Goal: Find specific page/section: Find specific page/section

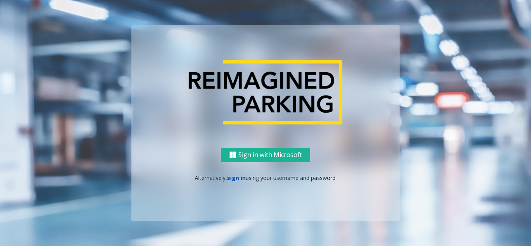
click at [239, 179] on link "sign in" at bounding box center [236, 177] width 19 height 7
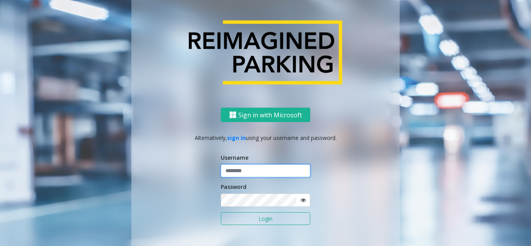
click at [253, 172] on input "text" at bounding box center [265, 170] width 89 height 13
type input "********"
click at [221, 212] on button "Login" at bounding box center [265, 218] width 89 height 13
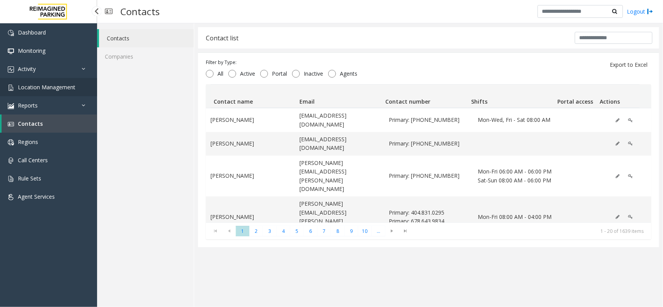
click at [42, 92] on link "Location Management" at bounding box center [48, 87] width 97 height 18
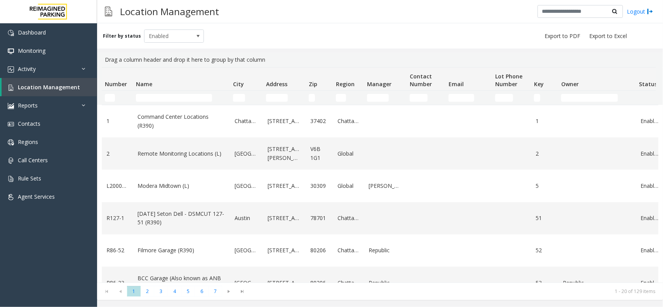
click at [403, 6] on div "Location Management Logout" at bounding box center [380, 11] width 566 height 23
click at [52, 72] on link "Activity" at bounding box center [48, 69] width 97 height 18
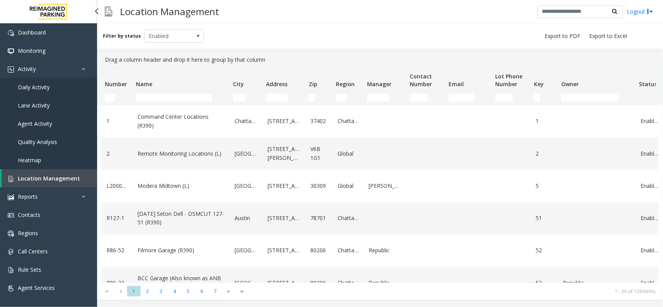
click at [48, 87] on span "Daily Activity" at bounding box center [34, 87] width 32 height 7
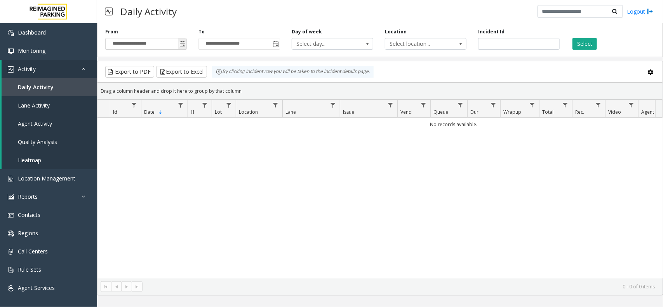
click at [181, 42] on span "Toggle popup" at bounding box center [182, 44] width 6 height 6
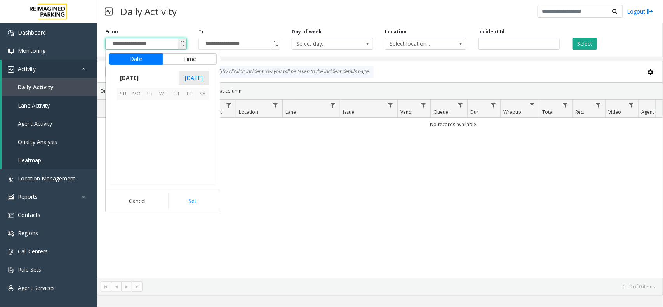
scroll to position [139265, 0]
click at [125, 148] on span "17" at bounding box center [123, 146] width 13 height 13
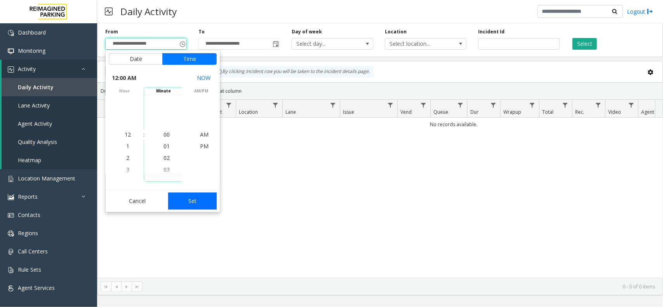
click at [185, 195] on button "Set" at bounding box center [192, 201] width 49 height 17
type input "**********"
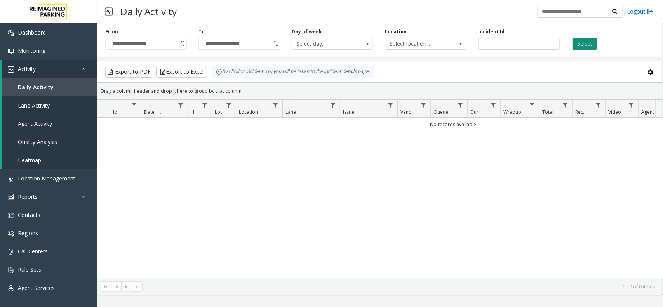
click at [582, 42] on button "Select" at bounding box center [585, 44] width 24 height 12
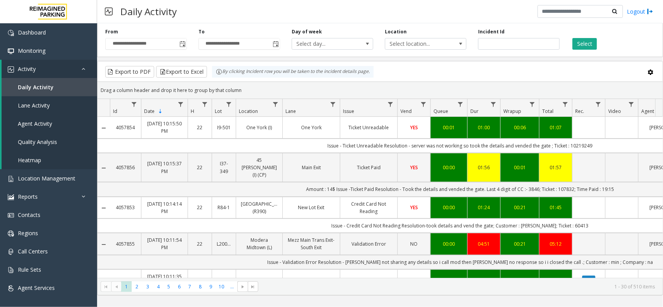
drag, startPoint x: 602, startPoint y: 144, endPoint x: 623, endPoint y: 146, distance: 21.5
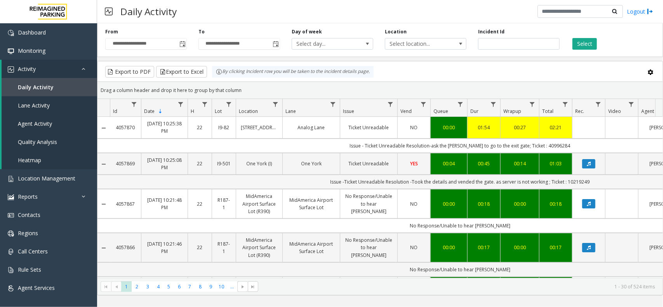
drag, startPoint x: 592, startPoint y: 179, endPoint x: 566, endPoint y: 179, distance: 26.8
click at [566, 179] on td "Issue -Ticket Unreadable Resolution -Took the details and vended the gate. as s…" at bounding box center [460, 182] width 700 height 14
click at [315, 188] on td "Issue -Ticket Unreadable Resolution -Took the details and vended the gate. as s…" at bounding box center [460, 182] width 700 height 14
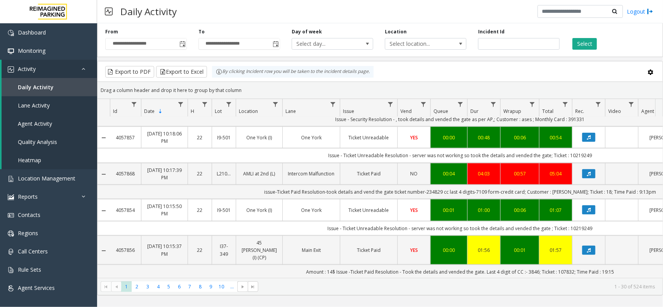
scroll to position [486, 0]
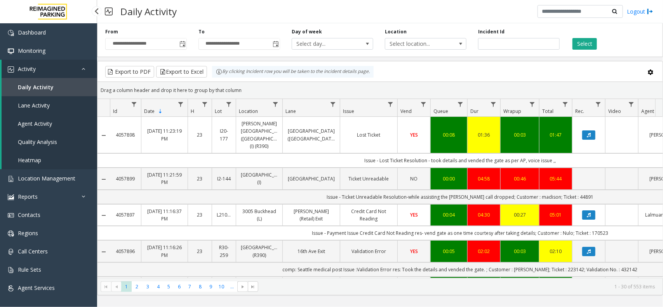
scroll to position [486, 0]
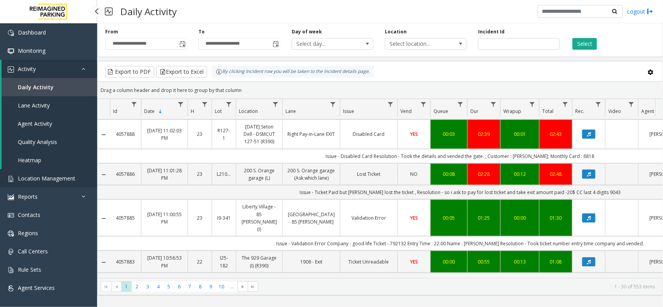
click at [35, 175] on span "Location Management" at bounding box center [46, 178] width 57 height 7
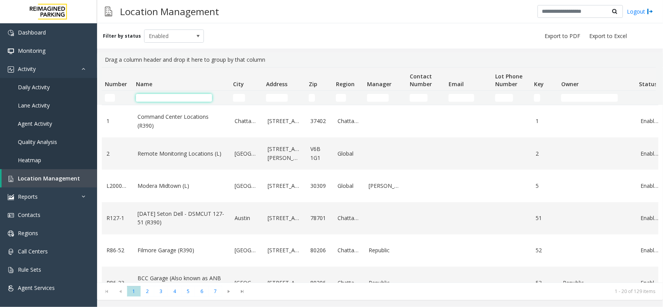
click at [162, 100] on input "Name Filter" at bounding box center [174, 98] width 76 height 8
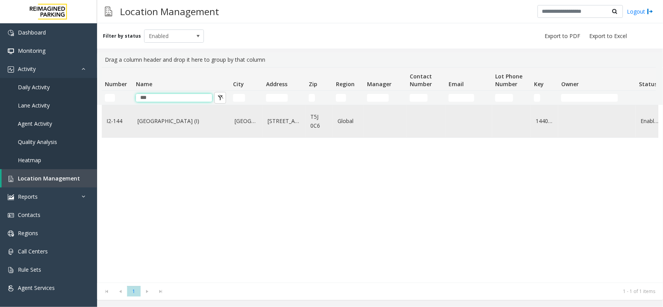
type input "***"
click at [169, 110] on td "Mayfair Village South (I)" at bounding box center [181, 121] width 97 height 32
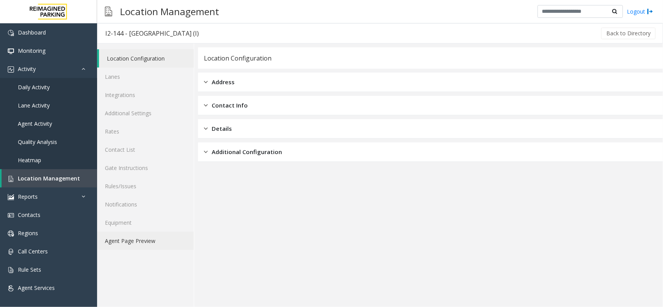
click at [159, 246] on link "Agent Page Preview" at bounding box center [145, 241] width 97 height 18
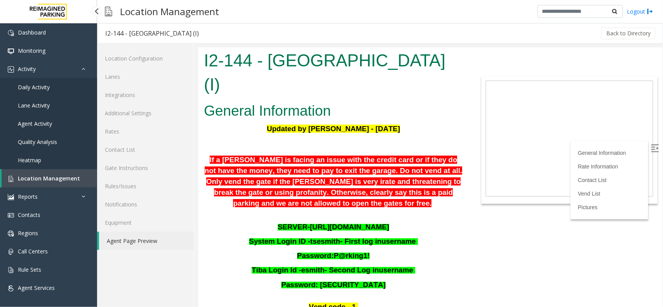
click at [36, 173] on link "Location Management" at bounding box center [50, 178] width 96 height 18
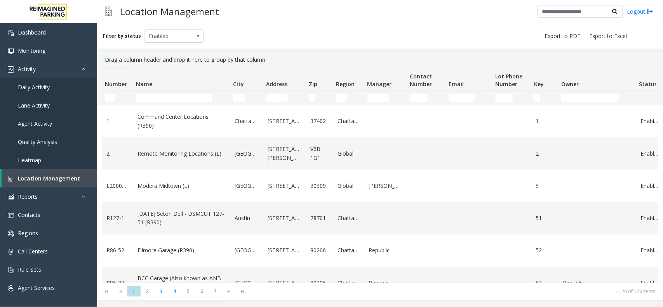
click at [176, 102] on td "Name Filter" at bounding box center [181, 98] width 97 height 14
click at [179, 97] on input "Name Filter" at bounding box center [174, 98] width 76 height 8
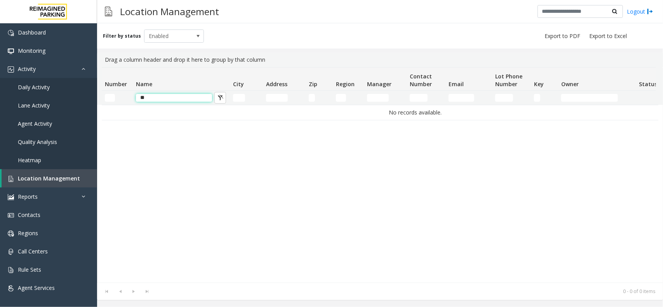
type input "*"
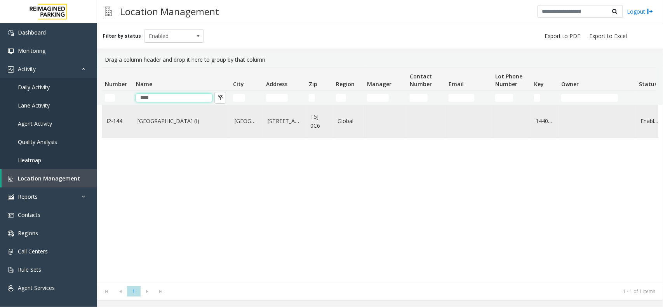
type input "****"
click at [175, 122] on link "Mayfair Village South (I)" at bounding box center [182, 121] width 88 height 9
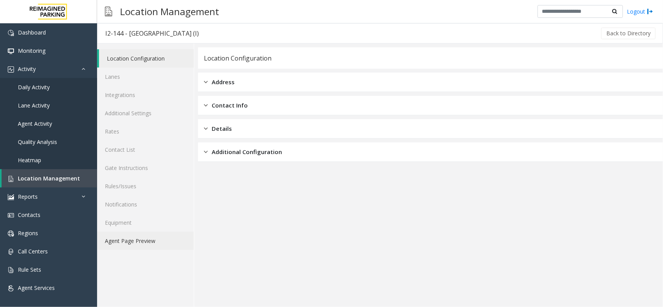
click at [150, 244] on link "Agent Page Preview" at bounding box center [145, 241] width 97 height 18
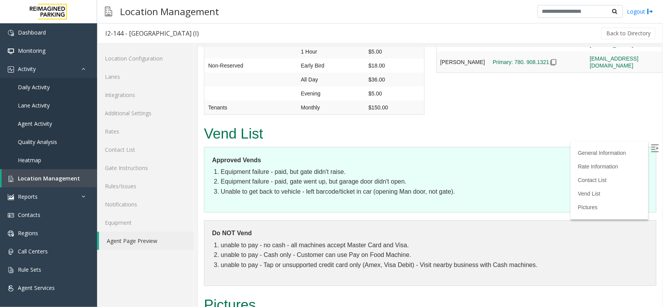
scroll to position [534, 0]
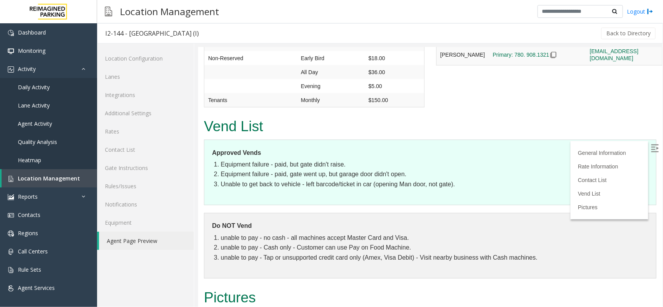
click at [651, 150] on label at bounding box center [656, 149] width 12 height 12
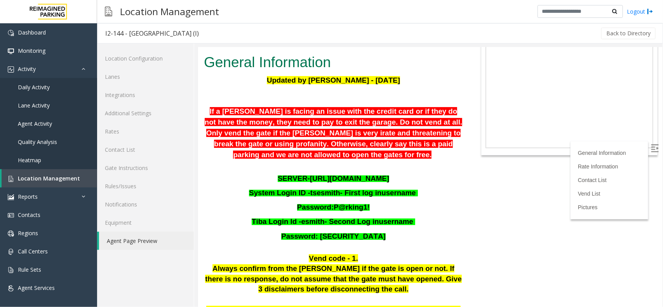
scroll to position [0, 0]
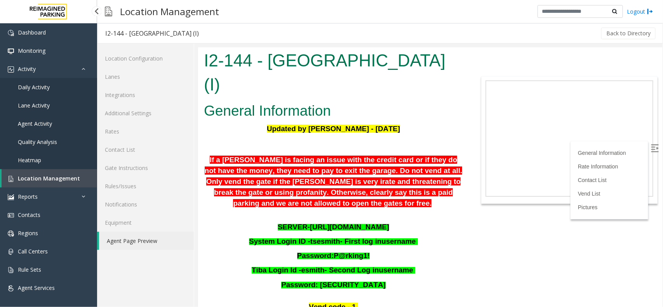
click at [45, 171] on link "Location Management" at bounding box center [50, 178] width 96 height 18
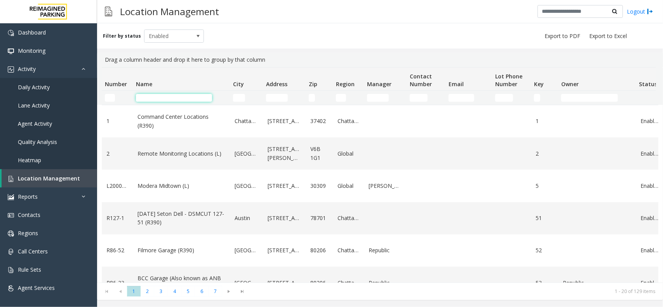
click at [178, 98] on input "Name Filter" at bounding box center [174, 98] width 76 height 8
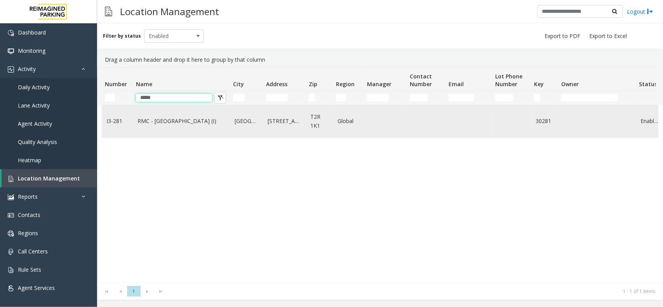
type input "*****"
click at [176, 136] on td "RMC - Mount Royal Village (I)" at bounding box center [181, 121] width 97 height 32
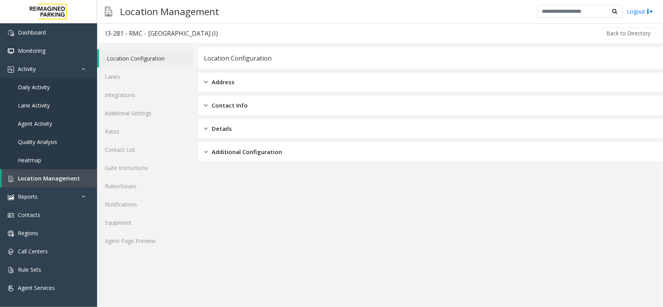
click at [166, 251] on div "Location Configuration Lanes Integrations Additional Settings Rates Contact Lis…" at bounding box center [145, 176] width 97 height 264
click at [166, 245] on link "Agent Page Preview" at bounding box center [145, 241] width 97 height 18
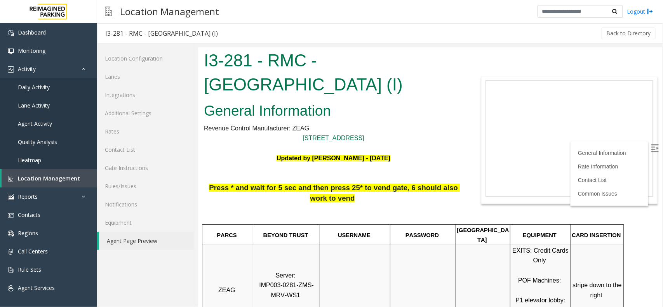
click at [651, 150] on img at bounding box center [655, 148] width 8 height 8
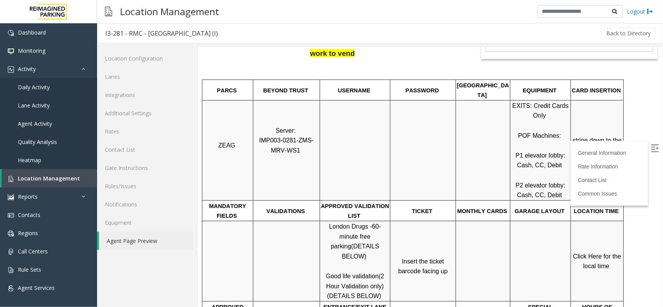
scroll to position [146, 0]
click at [606, 252] on span "Click Here for the local time" at bounding box center [598, 260] width 50 height 17
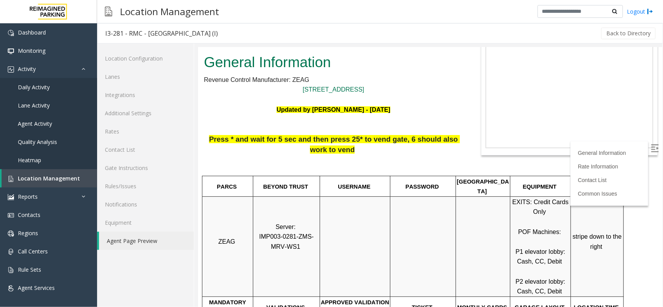
scroll to position [0, 0]
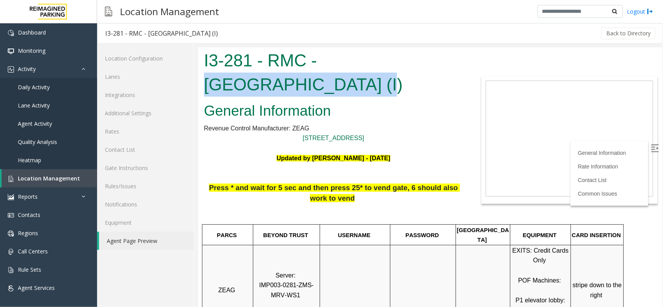
drag, startPoint x: 324, startPoint y: 61, endPoint x: 257, endPoint y: 86, distance: 71.7
click at [257, 86] on h1 "I3-281 - RMC - Mount Royal Village (I)" at bounding box center [333, 72] width 259 height 48
copy h1 "Mount Royal Village"
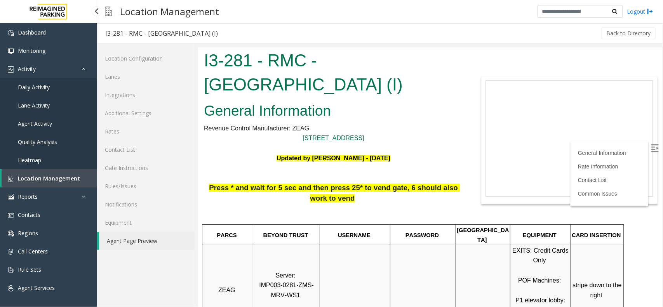
click at [42, 171] on link "Location Management" at bounding box center [50, 178] width 96 height 18
